Goal: Transaction & Acquisition: Purchase product/service

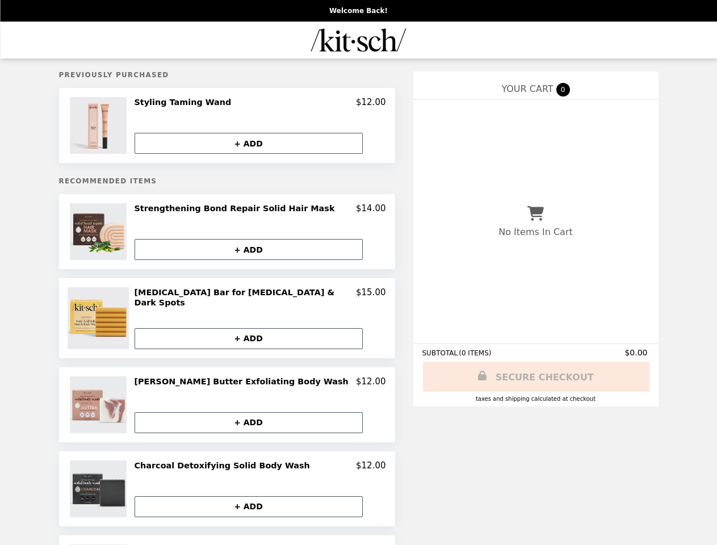
click at [117, 127] on img at bounding box center [100, 125] width 60 height 57
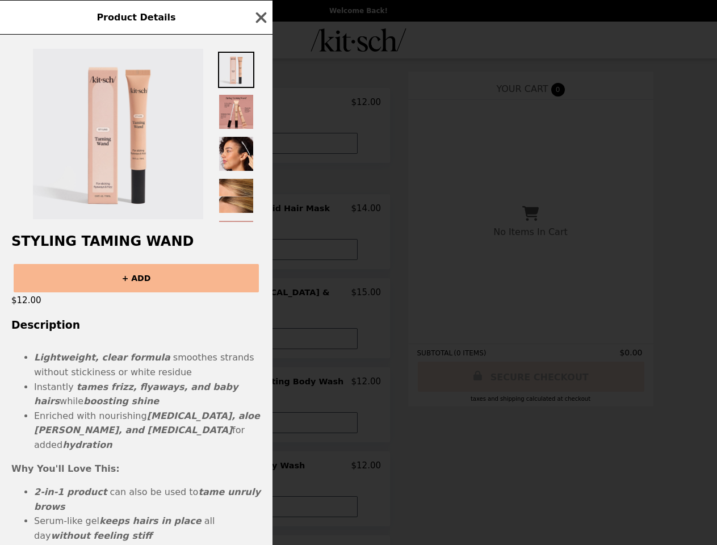
click at [260, 104] on div "Product Details Styling Taming Wand + ADD $12.00 Description Lightweight, clear…" at bounding box center [358, 272] width 717 height 545
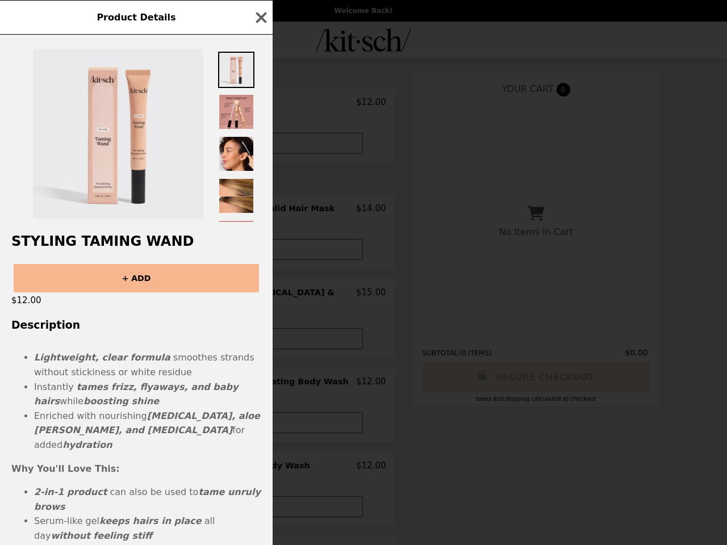
click at [260, 144] on div at bounding box center [136, 128] width 273 height 187
click at [117, 234] on div "Product Details Styling Taming Wand + ADD $12.00 Description Lightweight, clear…" at bounding box center [363, 272] width 727 height 545
click at [260, 211] on h2 "Strengthening Bond Repair Solid Hair Mask" at bounding box center [237, 208] width 205 height 10
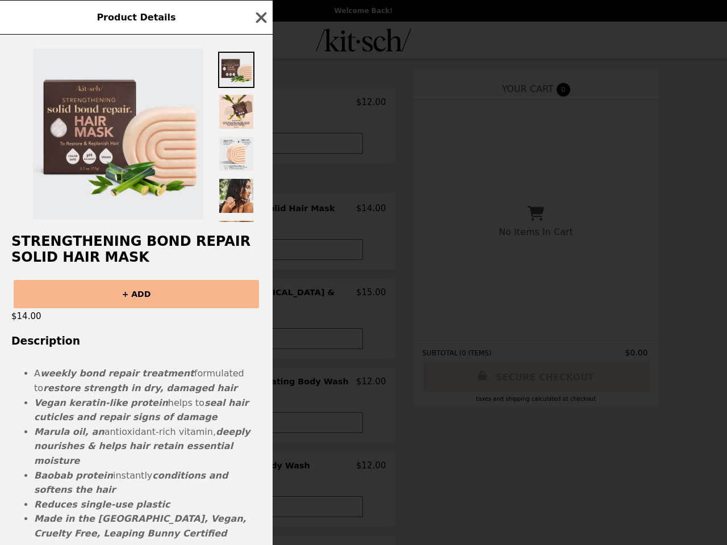
click at [260, 252] on div "Product Details Strengthening Bond Repair Solid Hair Mask + ADD $14.00 Descript…" at bounding box center [363, 272] width 727 height 545
click at [117, 318] on div "$14.00" at bounding box center [136, 316] width 273 height 16
click at [260, 295] on div "Product Details Strengthening Bond Repair Solid Hair Mask + ADD $14.00 Descript…" at bounding box center [363, 272] width 727 height 545
click at [260, 336] on div "Product Details Strengthening Bond Repair Solid Hair Mask + ADD $14.00 Descript…" at bounding box center [363, 272] width 727 height 545
click at [117, 402] on img at bounding box center [100, 404] width 60 height 57
